Goal: Information Seeking & Learning: Learn about a topic

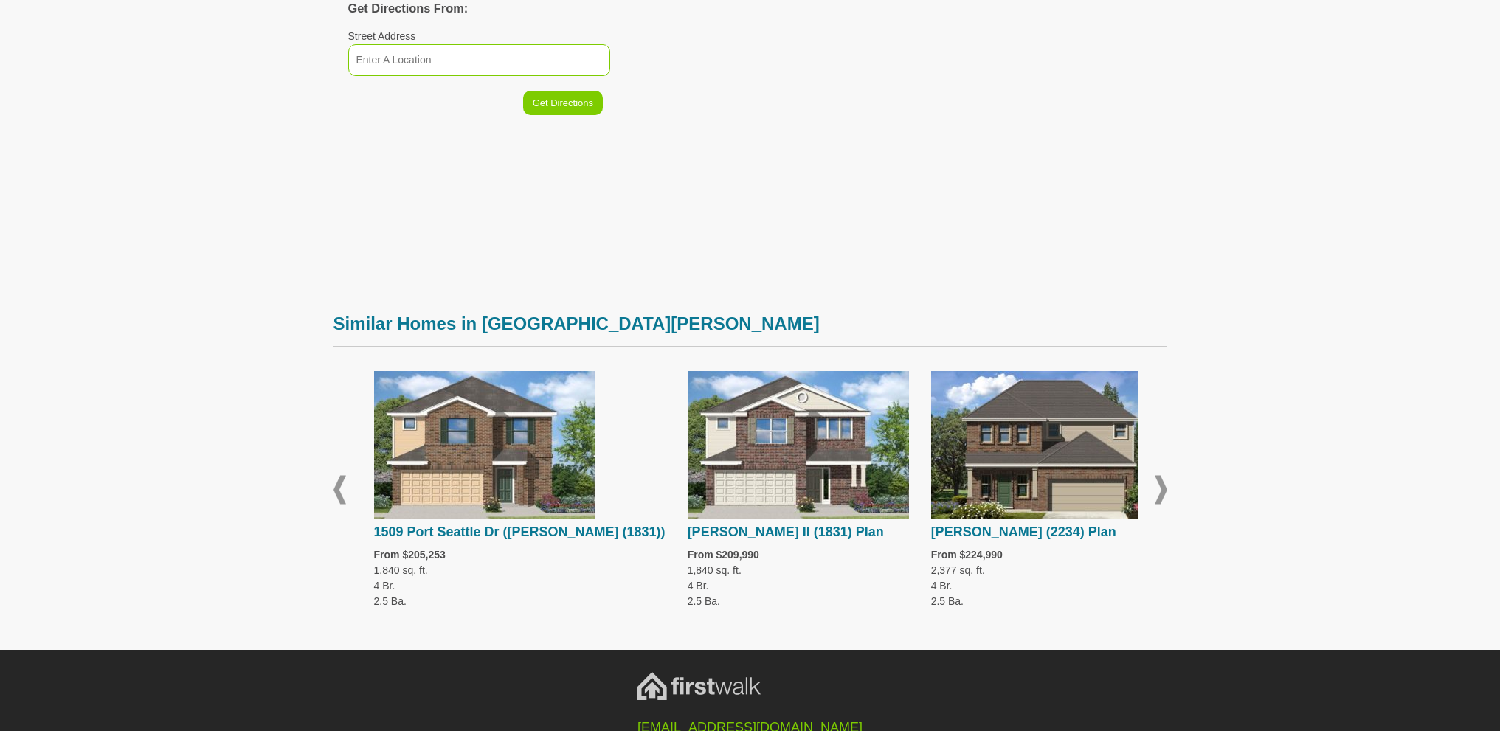
scroll to position [1505, 0]
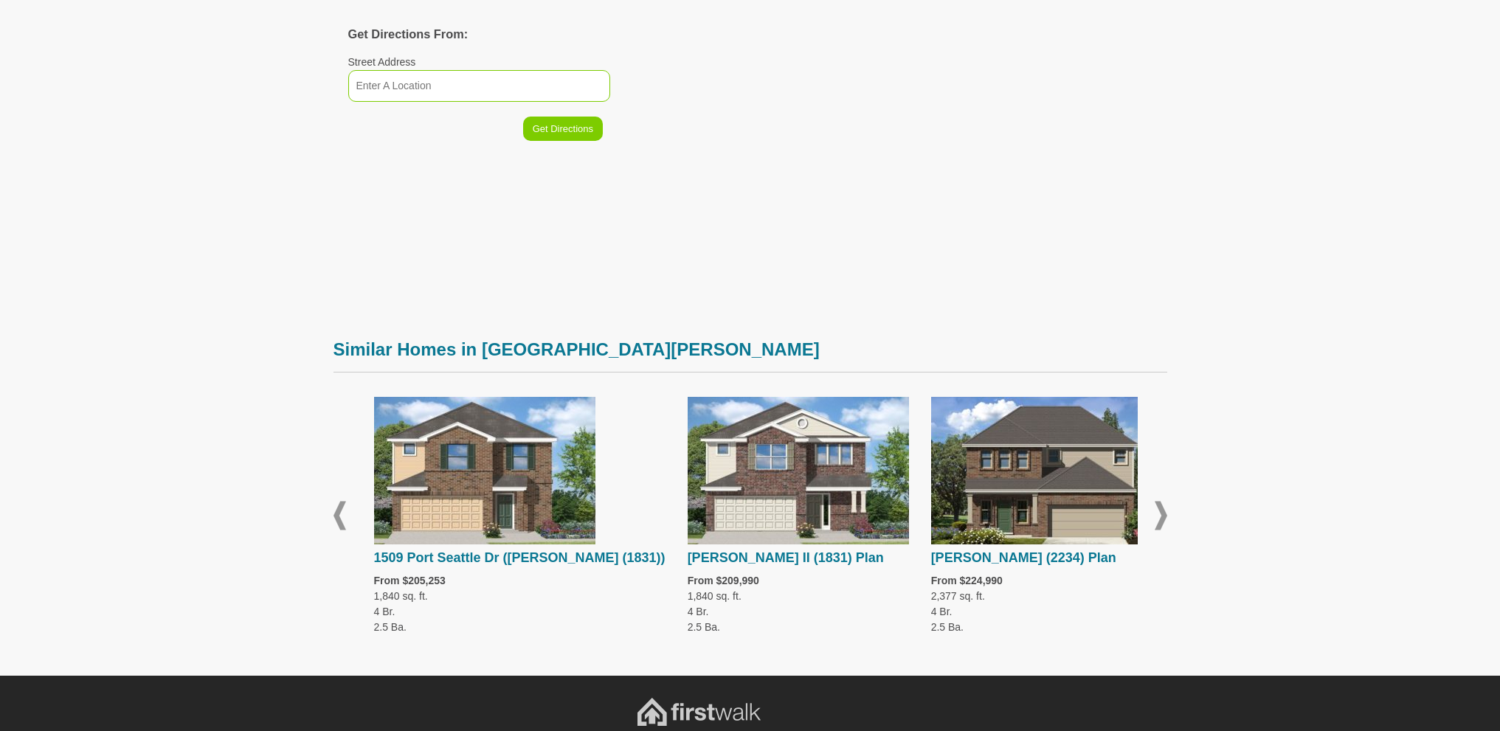
click at [1162, 502] on span at bounding box center [1160, 516] width 13 height 29
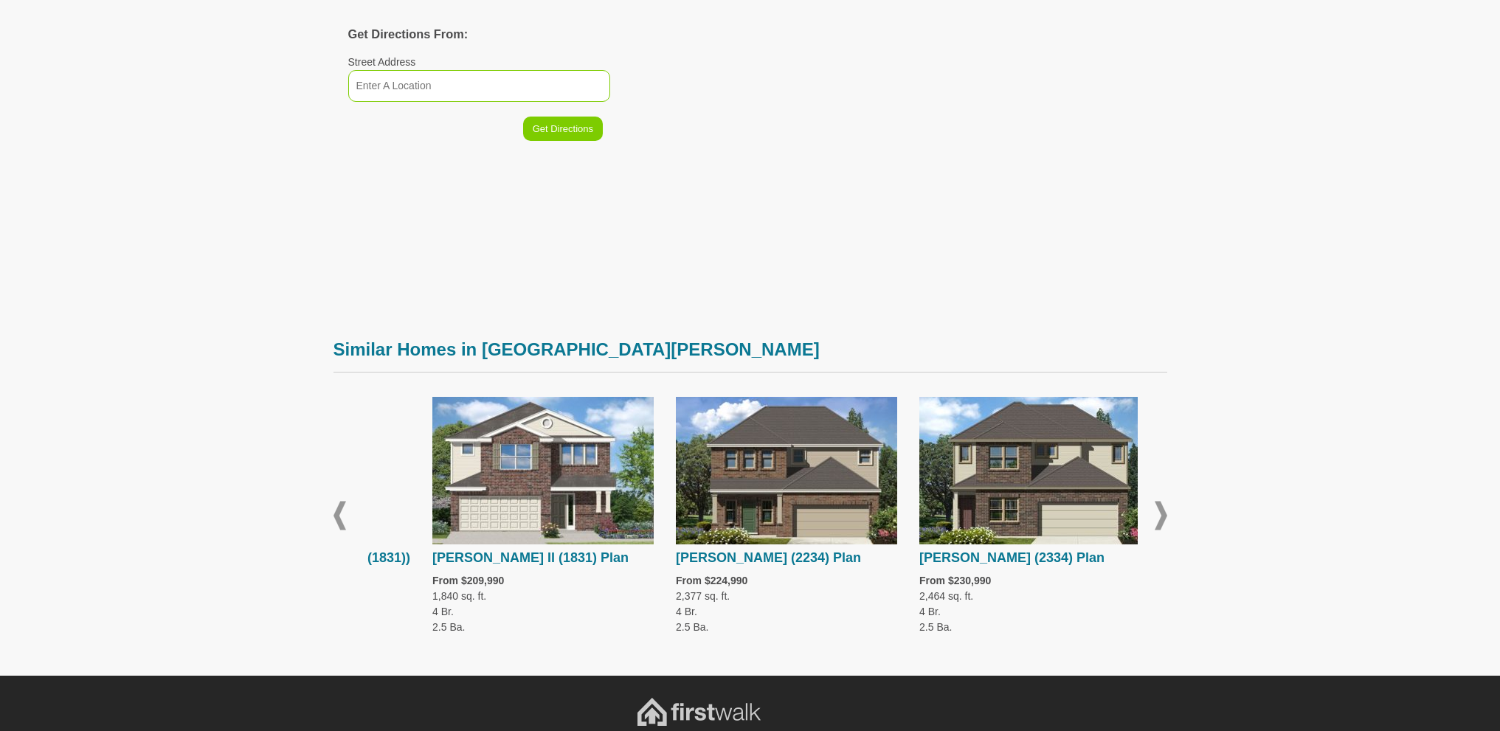
click at [1162, 502] on span at bounding box center [1160, 516] width 13 height 29
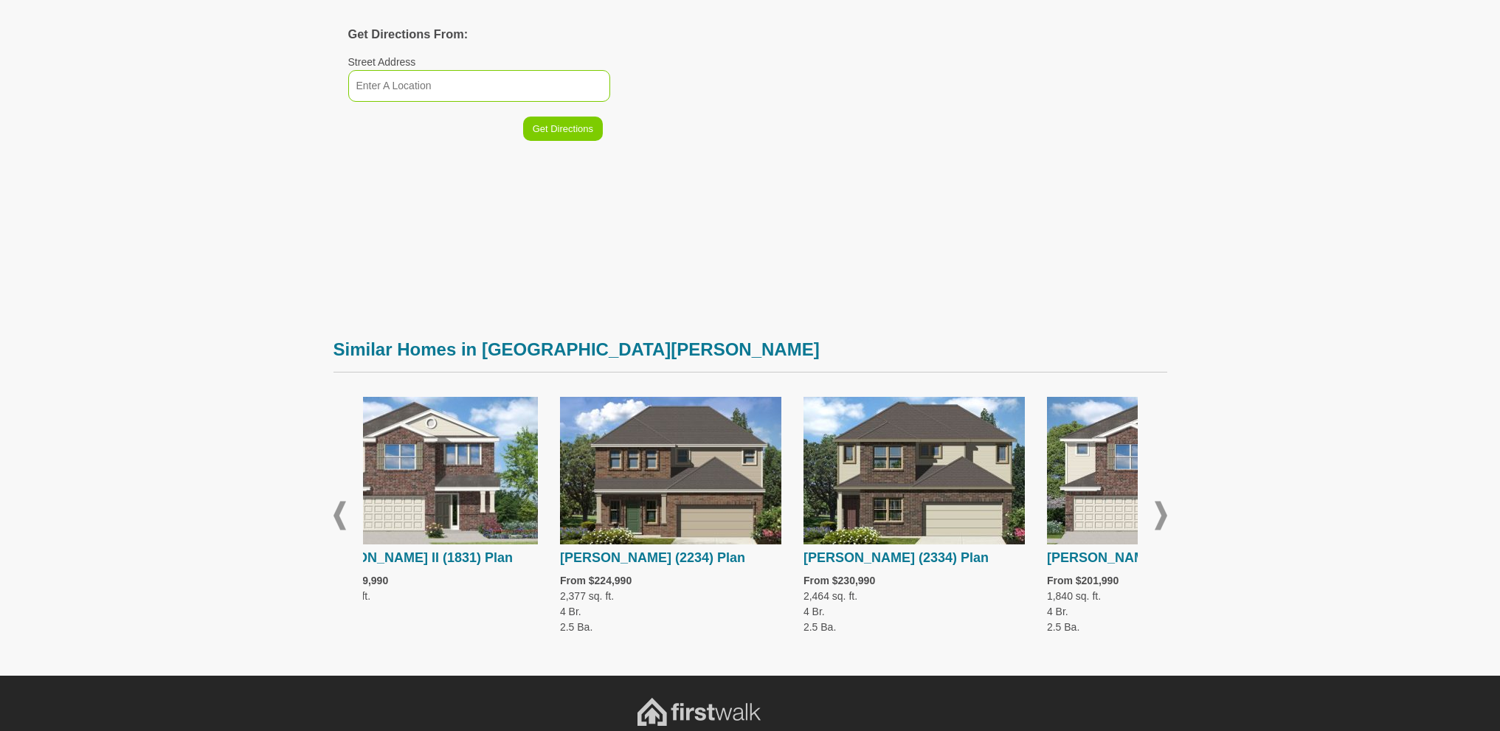
click at [1162, 502] on span at bounding box center [1160, 516] width 13 height 29
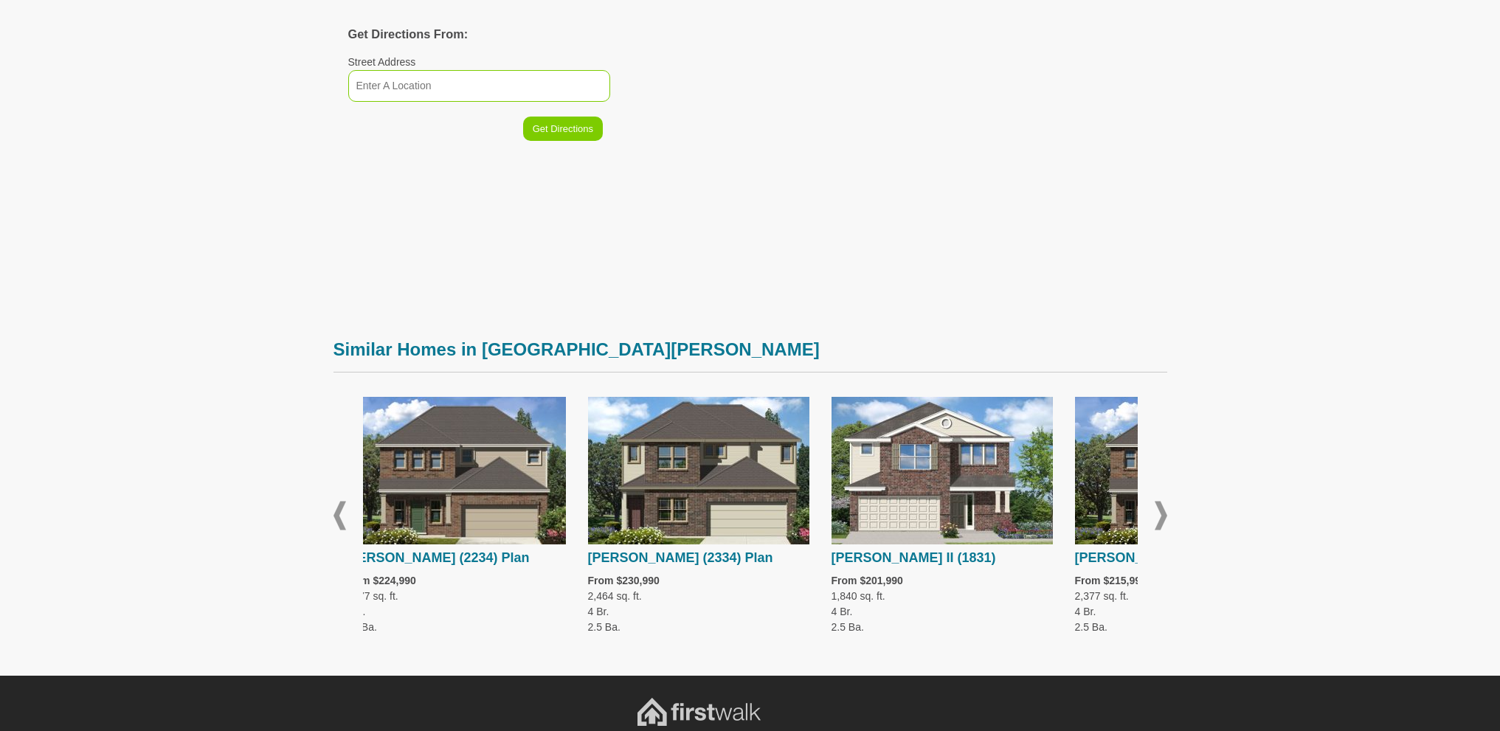
click at [1162, 502] on span at bounding box center [1160, 516] width 13 height 29
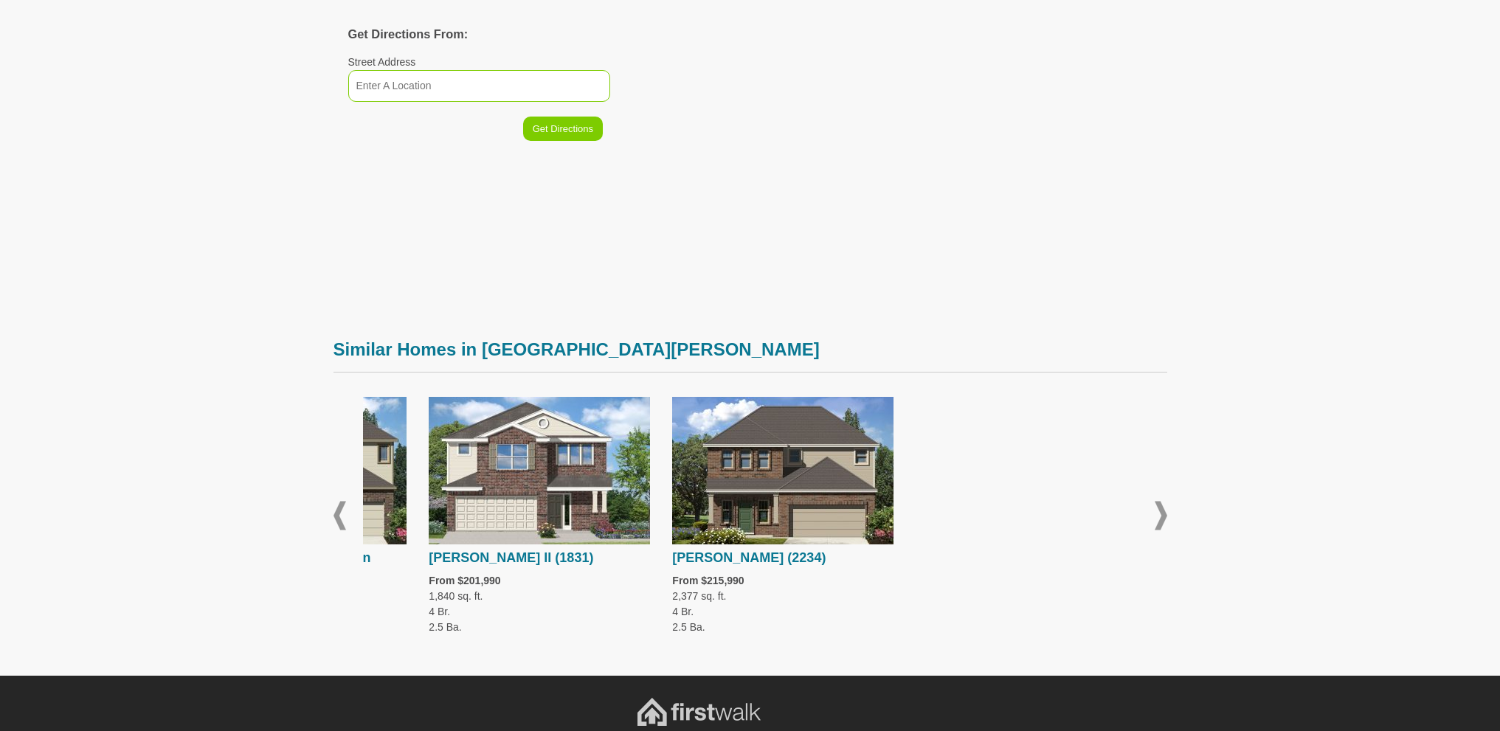
click at [1162, 502] on span at bounding box center [1160, 516] width 13 height 29
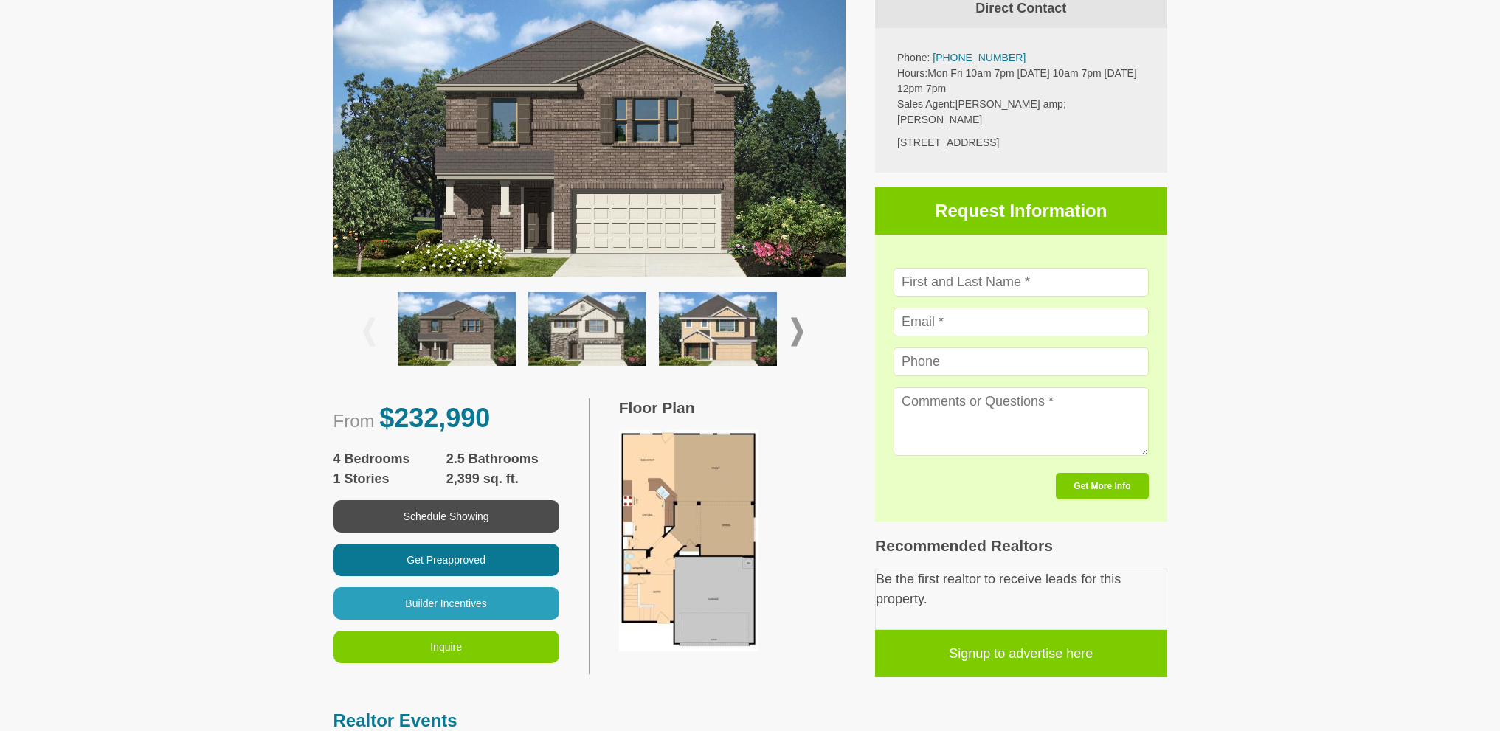
scroll to position [398, 0]
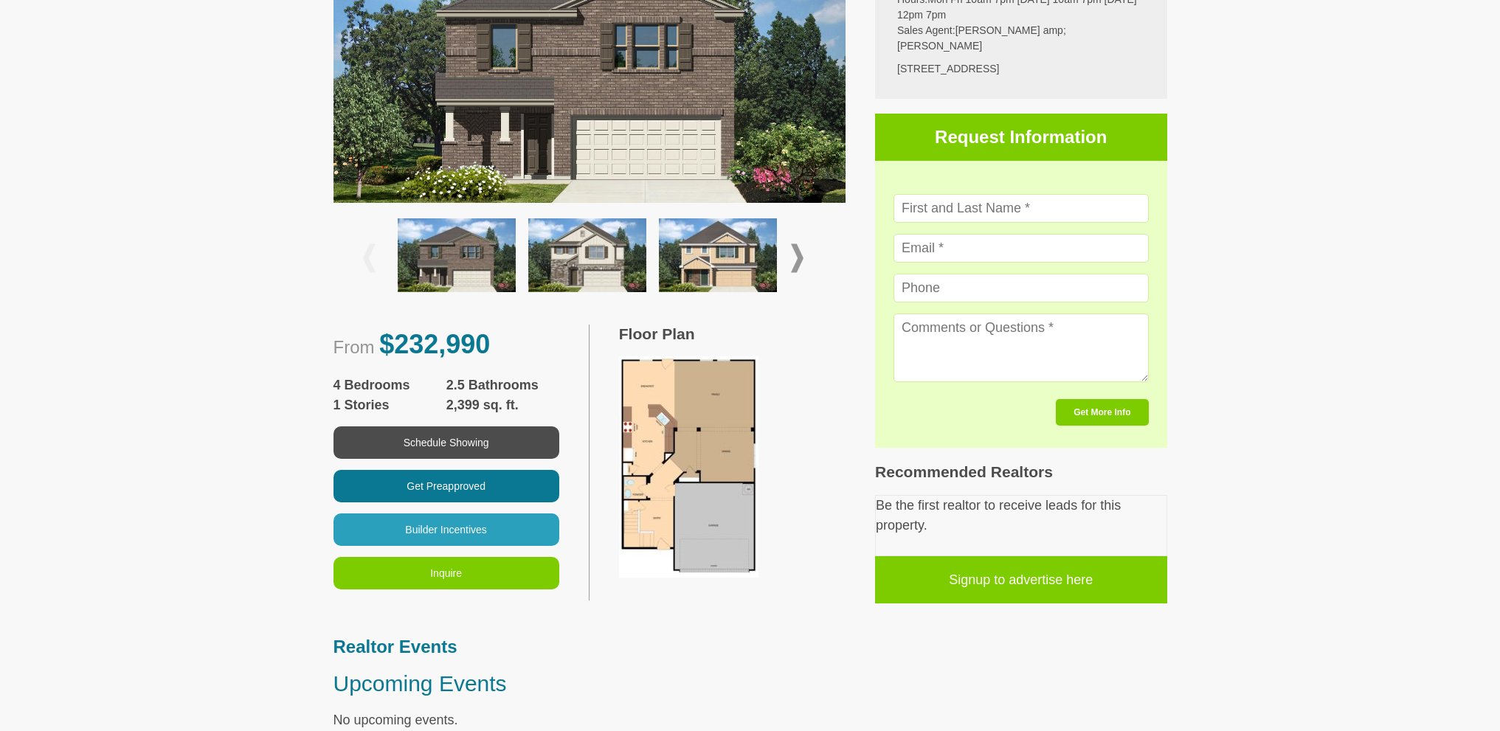
click at [725, 514] on img at bounding box center [688, 466] width 139 height 221
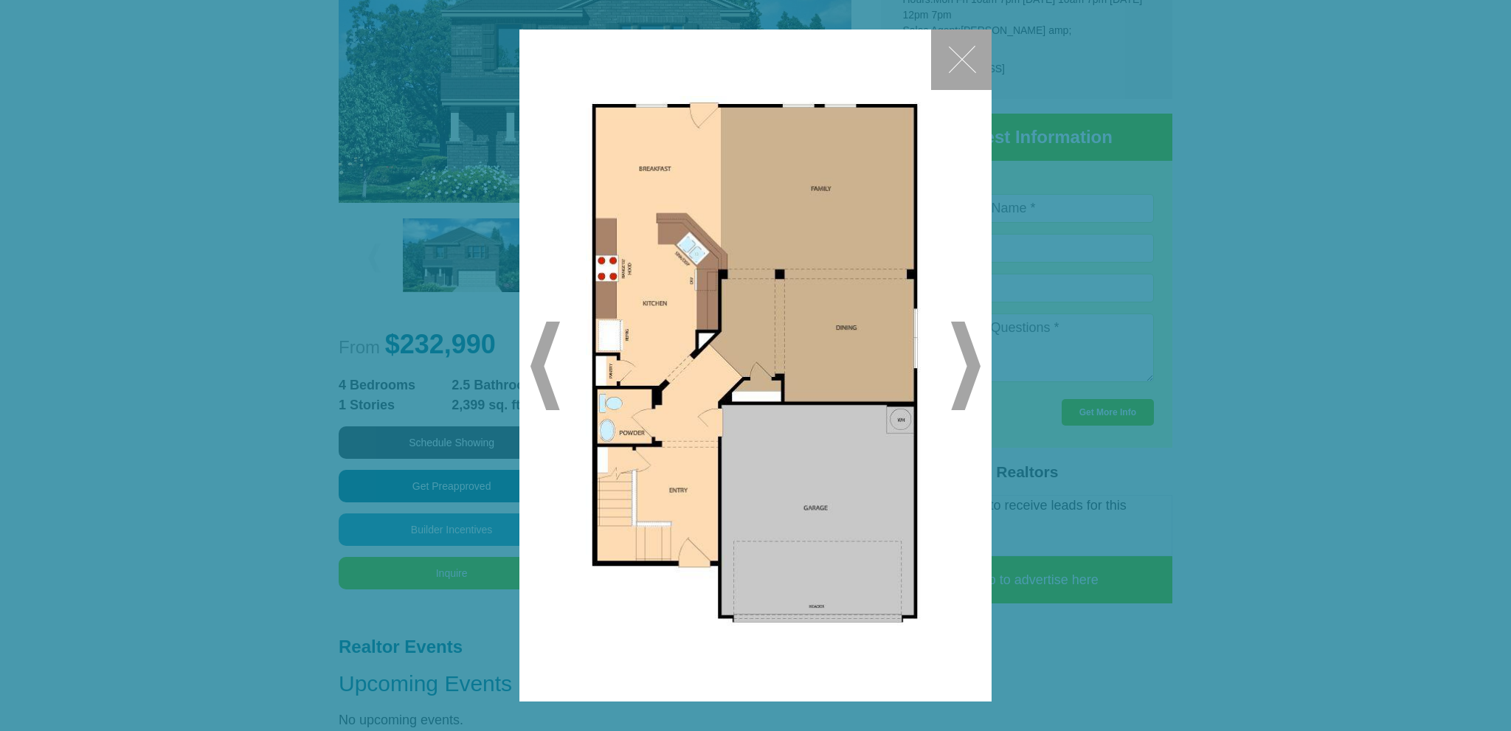
click at [968, 361] on span at bounding box center [966, 366] width 30 height 89
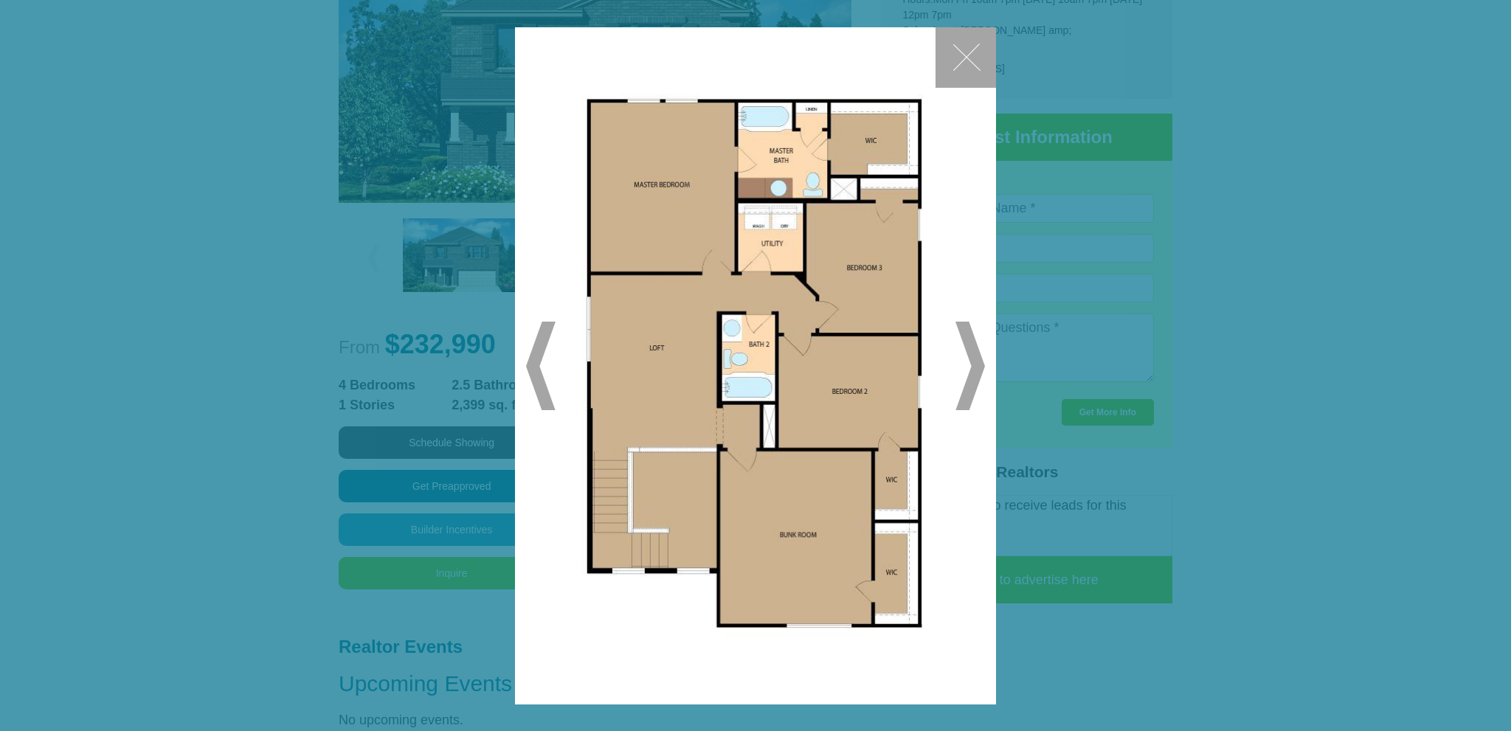
click at [968, 361] on span at bounding box center [970, 366] width 30 height 89
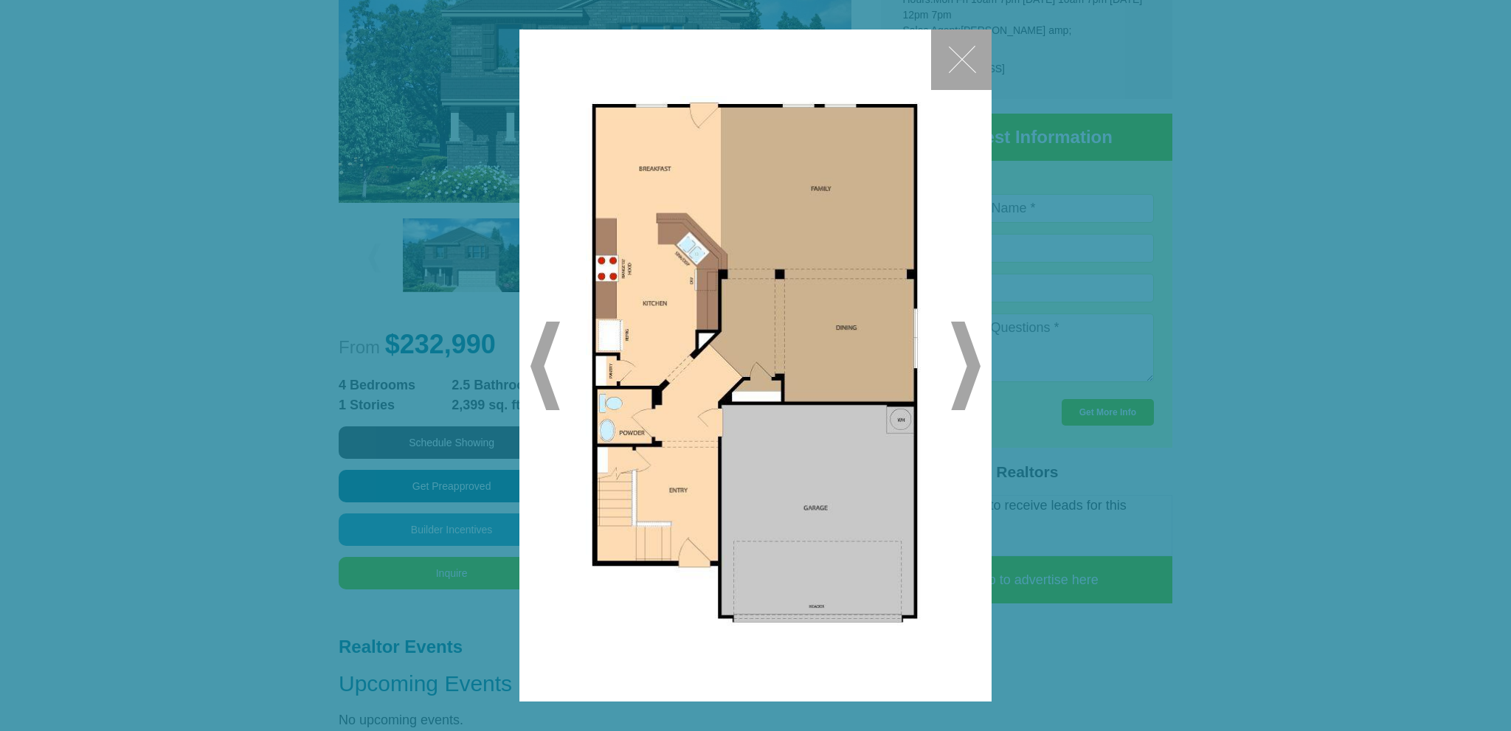
click at [976, 364] on span at bounding box center [966, 366] width 30 height 89
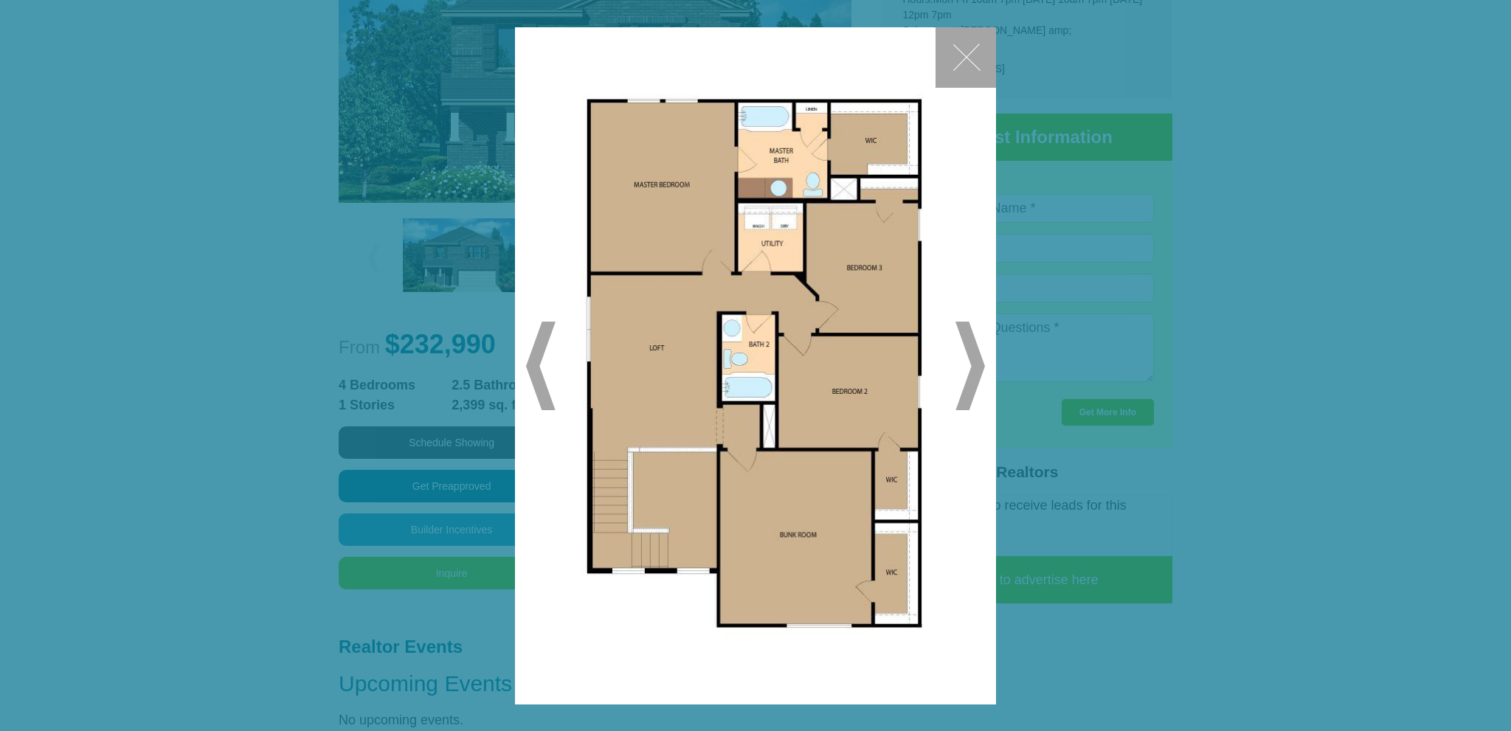
click at [962, 63] on button "✕" at bounding box center [965, 57] width 60 height 60
